Goal: Task Accomplishment & Management: Manage account settings

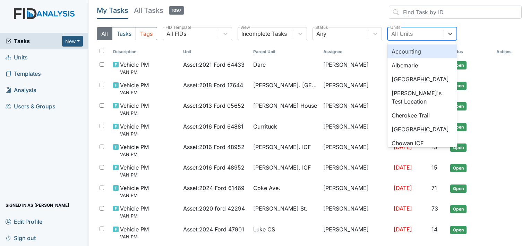
click at [400, 28] on div "All Units" at bounding box center [416, 33] width 56 height 12
click at [405, 64] on div "Albemarle" at bounding box center [422, 65] width 69 height 14
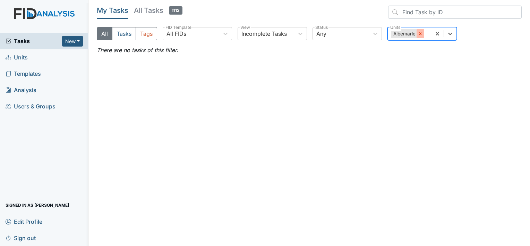
click at [420, 36] on icon at bounding box center [420, 33] width 5 height 5
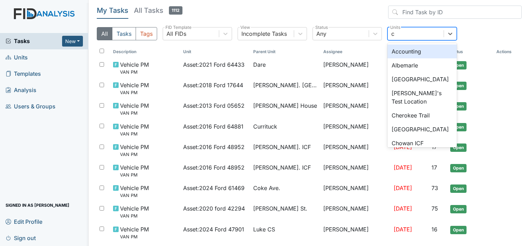
type input "ch"
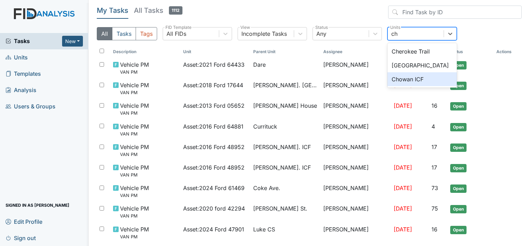
click at [411, 78] on div "Chowan ICF" at bounding box center [422, 79] width 69 height 14
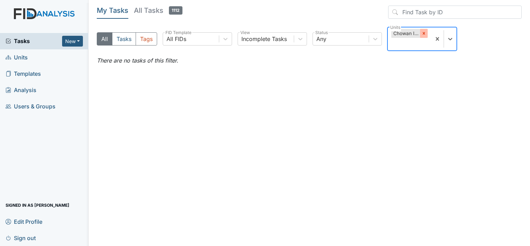
click at [424, 33] on icon at bounding box center [424, 33] width 5 height 5
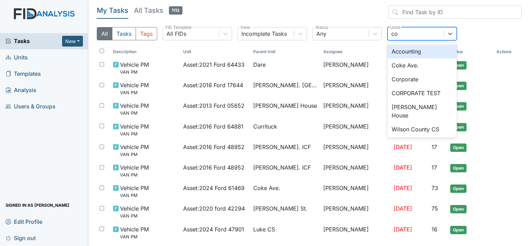
type input "cok"
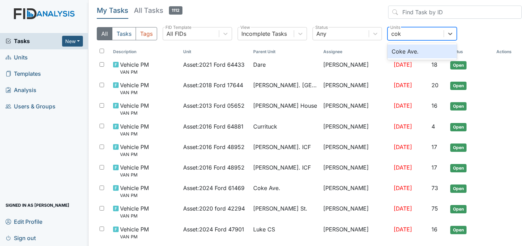
click at [402, 52] on div "Coke Ave." at bounding box center [422, 51] width 69 height 14
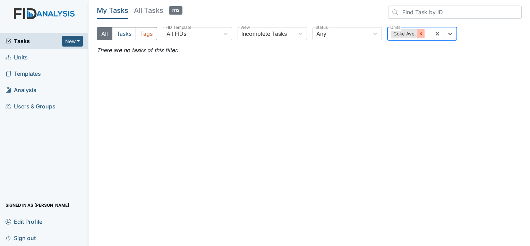
click at [421, 36] on div at bounding box center [421, 33] width 8 height 9
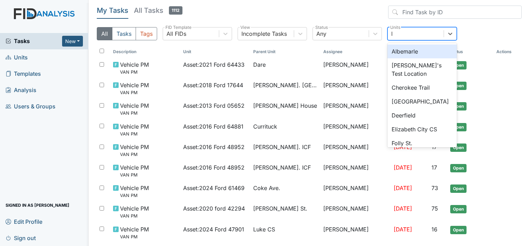
type input "lu"
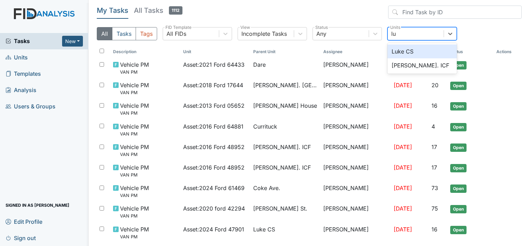
click at [408, 50] on div "Luke CS" at bounding box center [422, 51] width 69 height 14
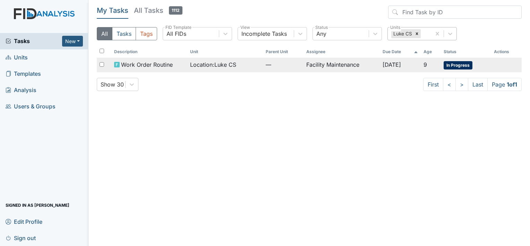
click at [335, 66] on td "Facility Maintenance" at bounding box center [342, 65] width 76 height 15
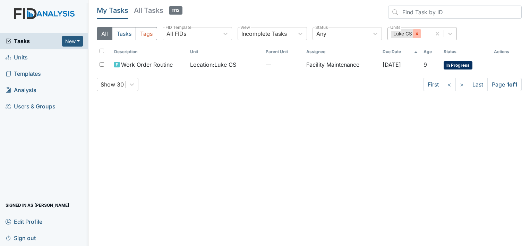
click at [416, 34] on icon at bounding box center [417, 33] width 5 height 5
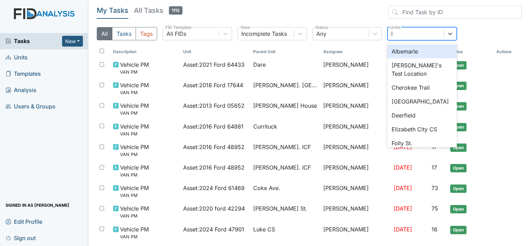
type input "lu"
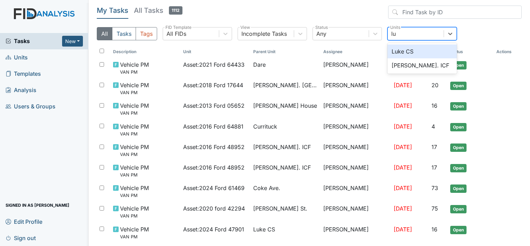
click at [399, 50] on div "Luke CS" at bounding box center [422, 51] width 69 height 14
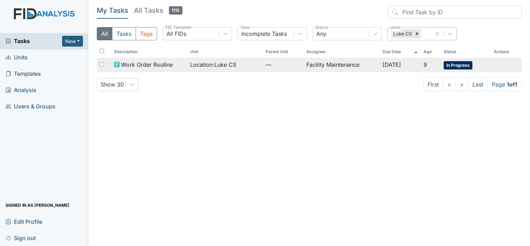
click at [337, 63] on td "Facility Maintenance" at bounding box center [342, 65] width 76 height 15
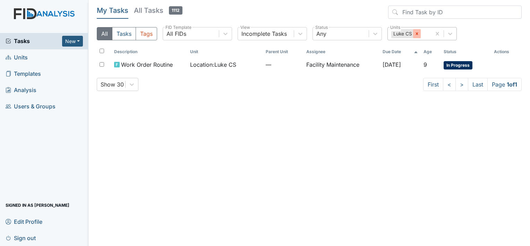
click at [416, 34] on icon at bounding box center [417, 33] width 5 height 5
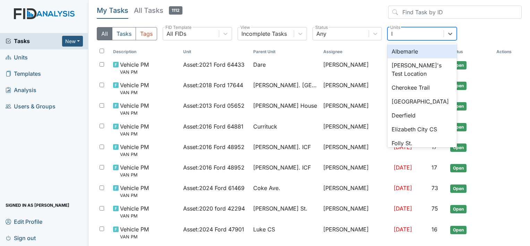
type input "lu"
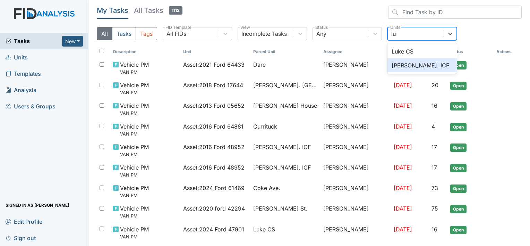
click at [398, 64] on div "Luke St. ICF" at bounding box center [422, 65] width 69 height 14
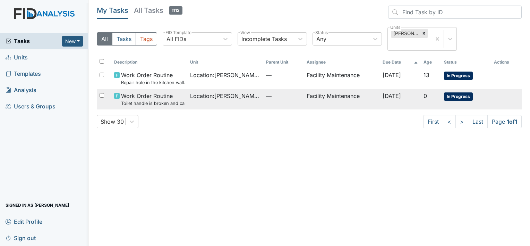
click at [141, 95] on span "Work Order Routine Toilet handle is broken and can't flush." at bounding box center [153, 99] width 64 height 15
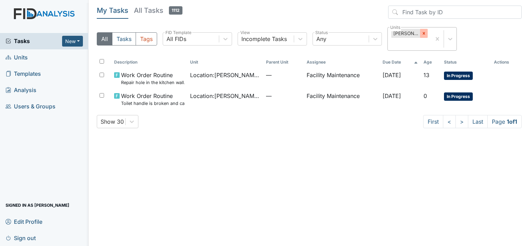
click at [425, 34] on icon at bounding box center [424, 33] width 2 height 2
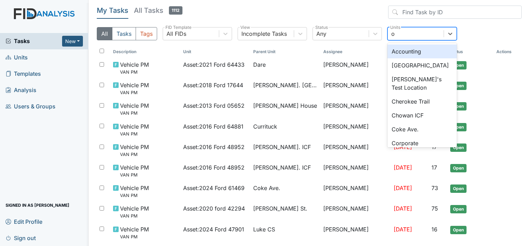
type input "ol"
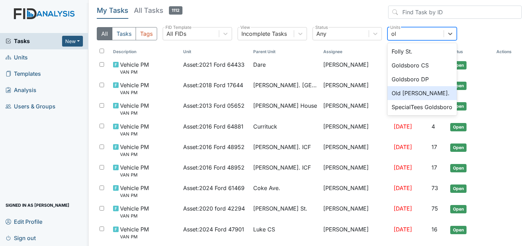
click at [405, 93] on div "Old Roper Rd." at bounding box center [422, 93] width 69 height 14
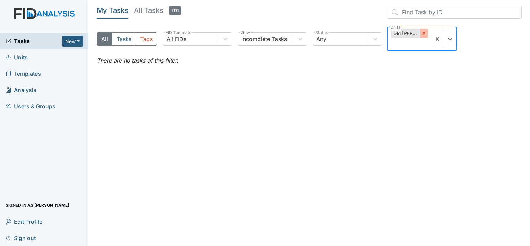
click at [423, 34] on icon at bounding box center [424, 33] width 2 height 2
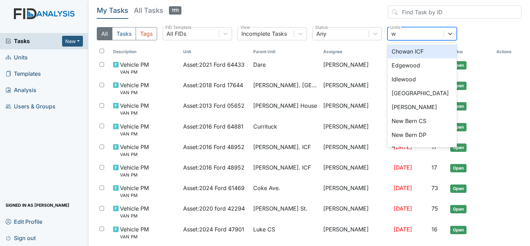
type input "wi"
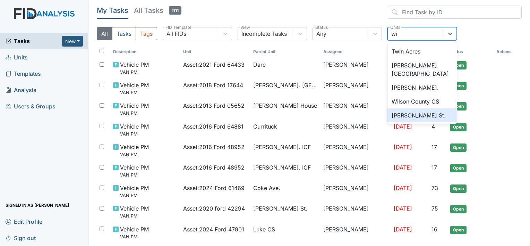
click at [401, 108] on div "Wilson St." at bounding box center [422, 115] width 69 height 14
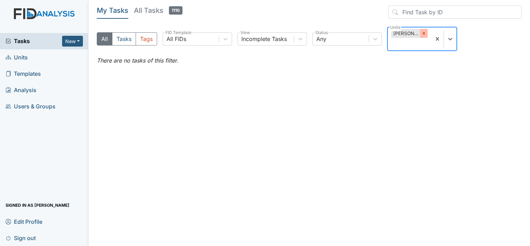
click at [423, 34] on icon at bounding box center [424, 33] width 2 height 2
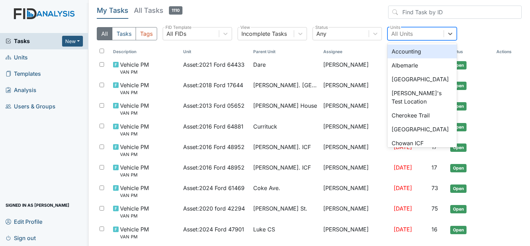
click at [407, 34] on div "All Units" at bounding box center [402, 33] width 22 height 8
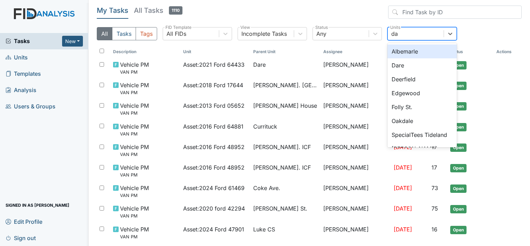
type input "dar"
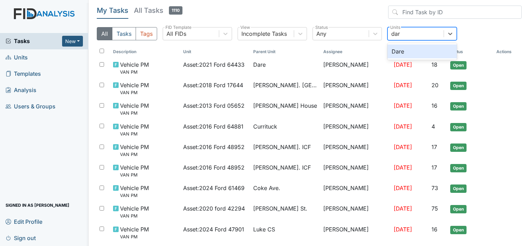
click at [399, 54] on div "Dare" at bounding box center [422, 51] width 69 height 14
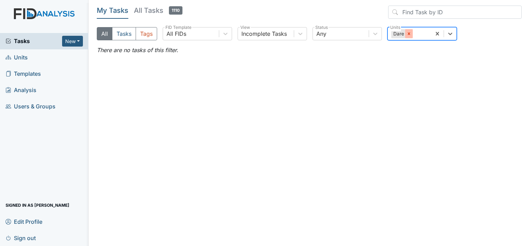
click at [407, 35] on icon at bounding box center [409, 33] width 5 height 5
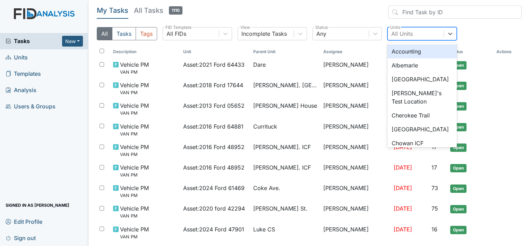
click at [407, 35] on div "All Units" at bounding box center [402, 33] width 22 height 8
type input "cu"
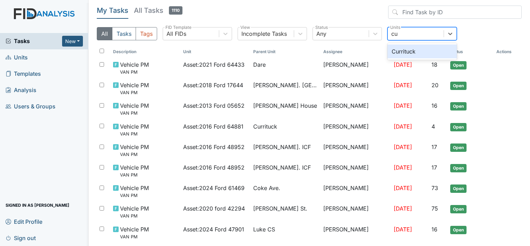
click at [401, 51] on div "Currituck" at bounding box center [422, 51] width 69 height 14
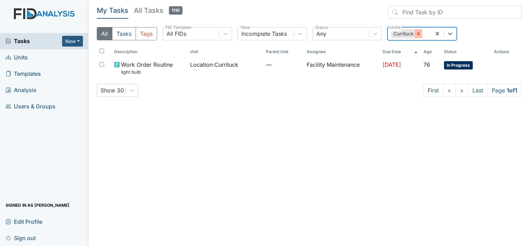
click at [418, 33] on icon at bounding box center [418, 33] width 2 height 2
